Goal: Go to known website: Access a specific website the user already knows

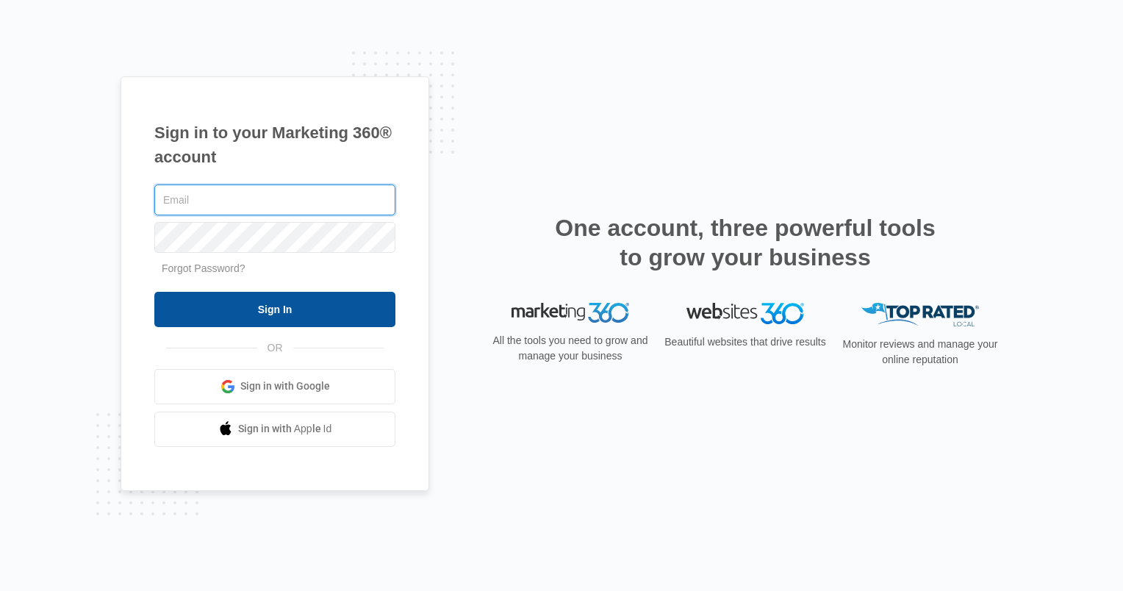
type input "[PERSON_NAME][EMAIL_ADDRESS][DOMAIN_NAME]"
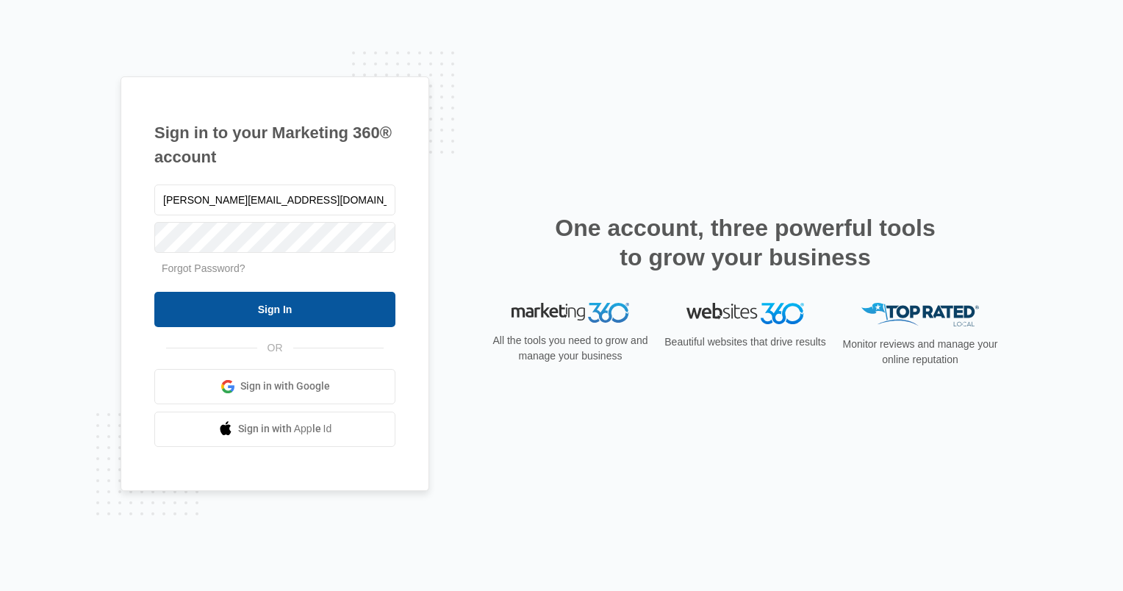
click at [256, 323] on input "Sign In" at bounding box center [274, 309] width 241 height 35
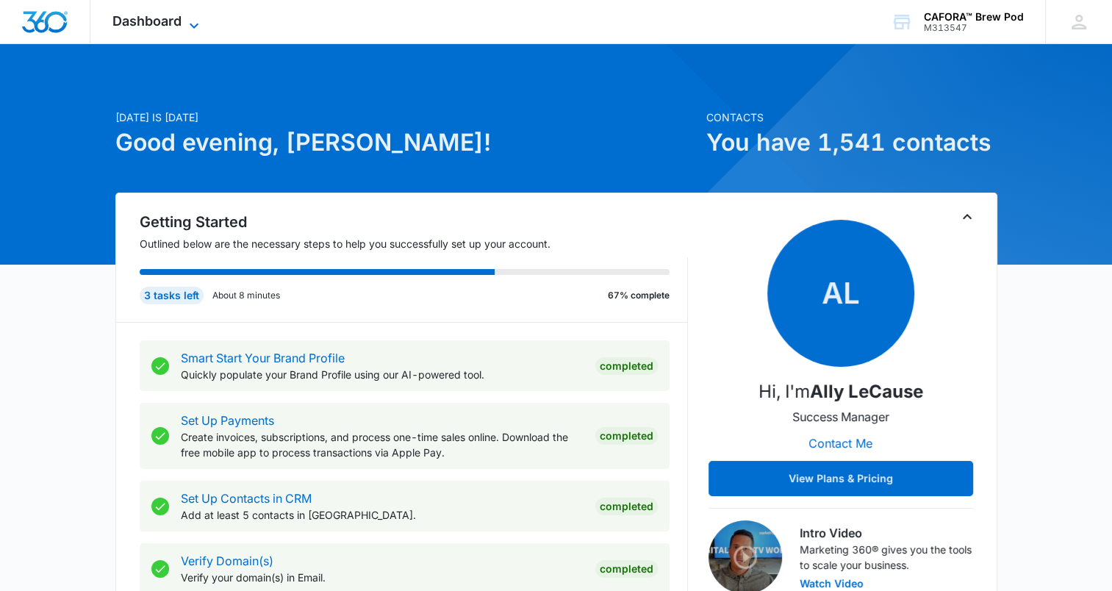
click at [174, 22] on span "Dashboard" at bounding box center [146, 20] width 69 height 15
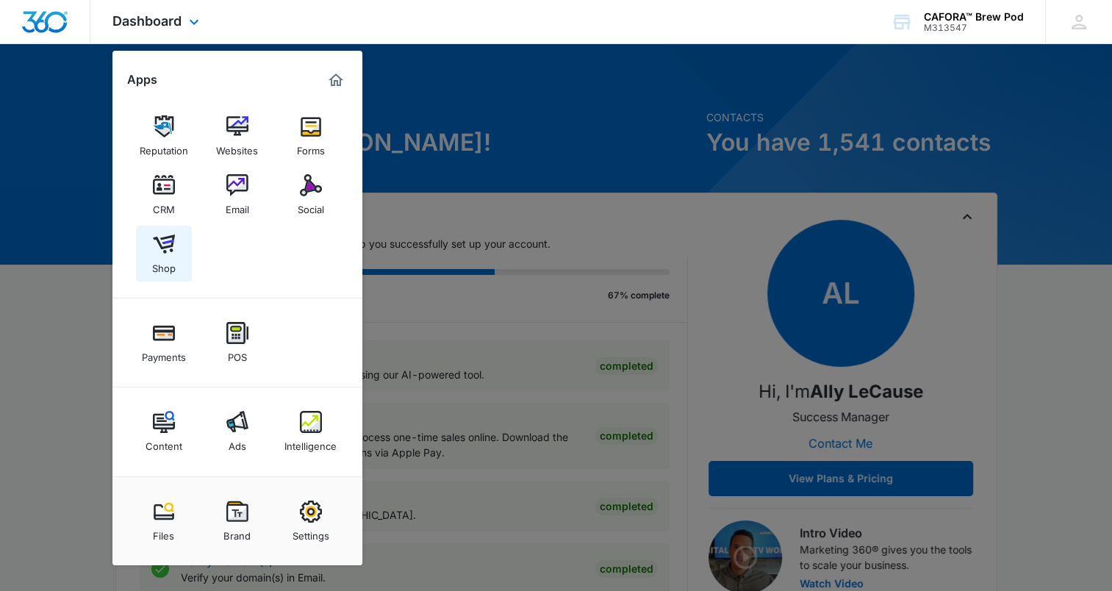
click at [158, 249] on img at bounding box center [164, 244] width 22 height 22
